Goal: Find specific page/section: Find specific page/section

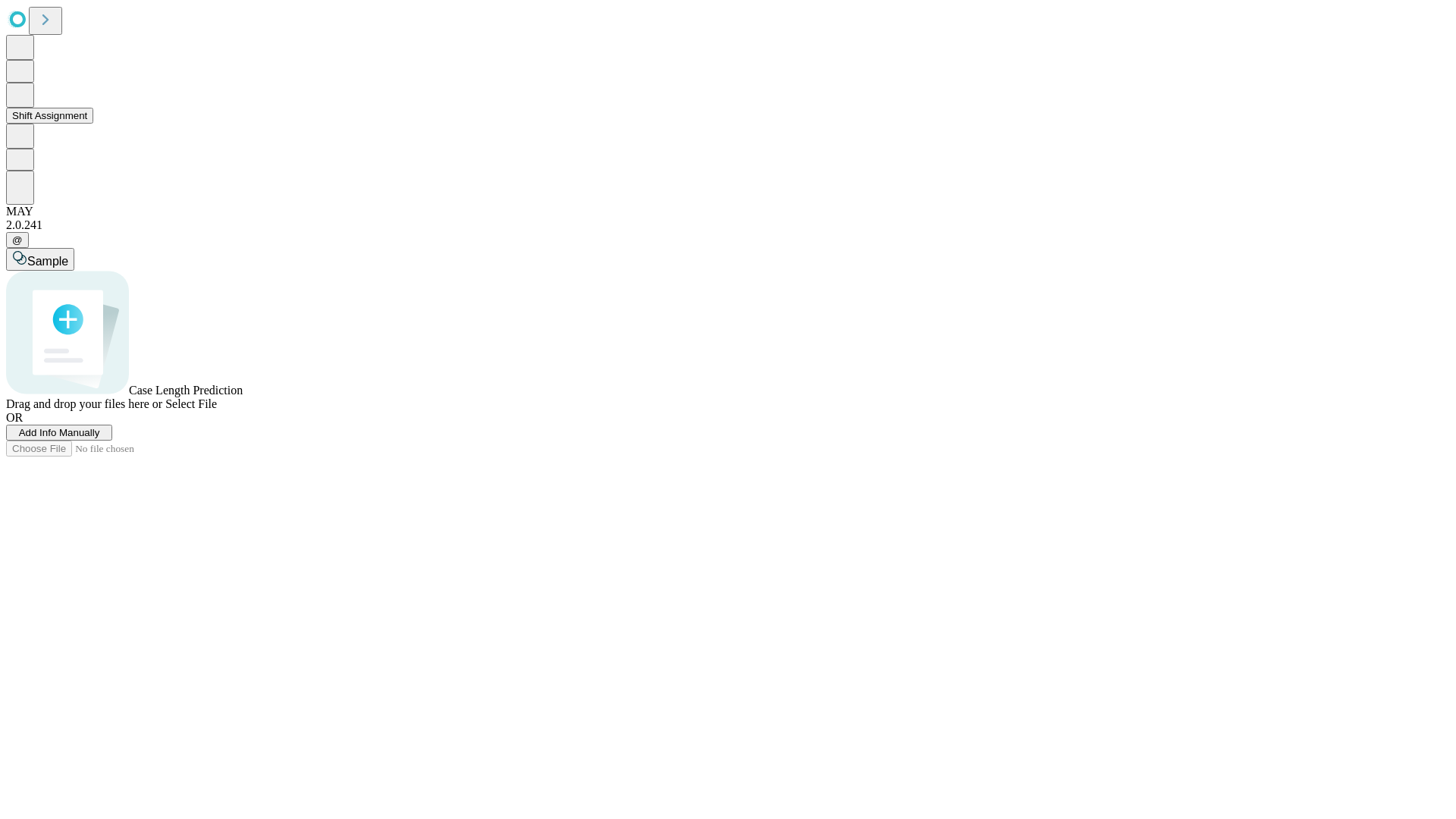
click at [94, 123] on button "Shift Assignment" at bounding box center [49, 116] width 87 height 16
